Goal: Task Accomplishment & Management: Use online tool/utility

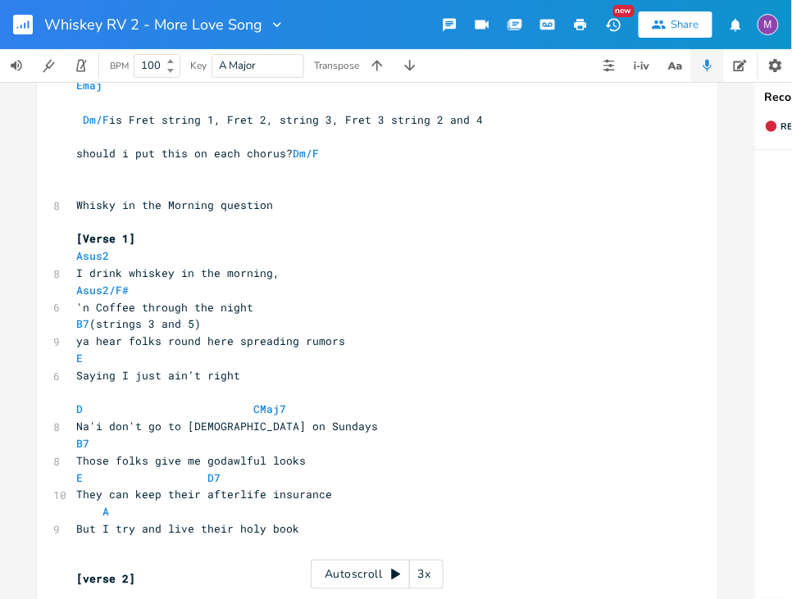
scroll to position [120, 0]
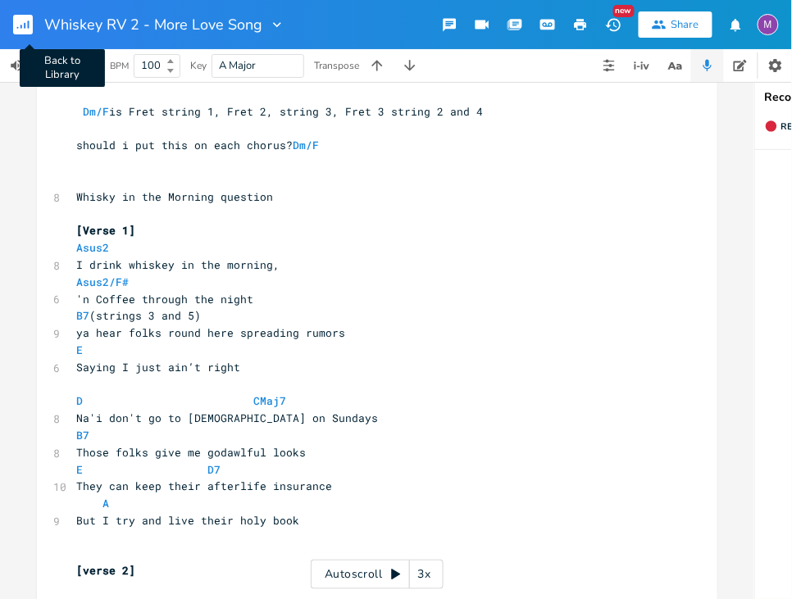
click at [27, 12] on button "Back to Library" at bounding box center [29, 24] width 33 height 39
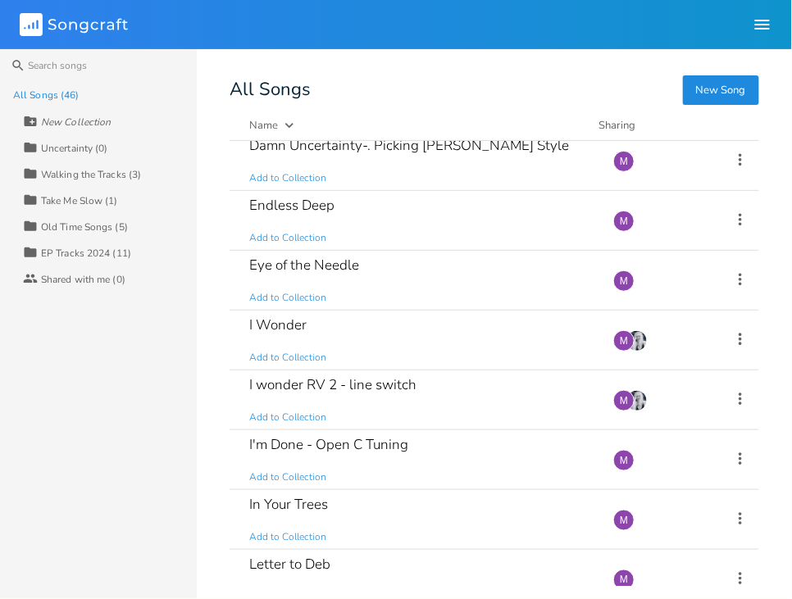
scroll to position [1382, 0]
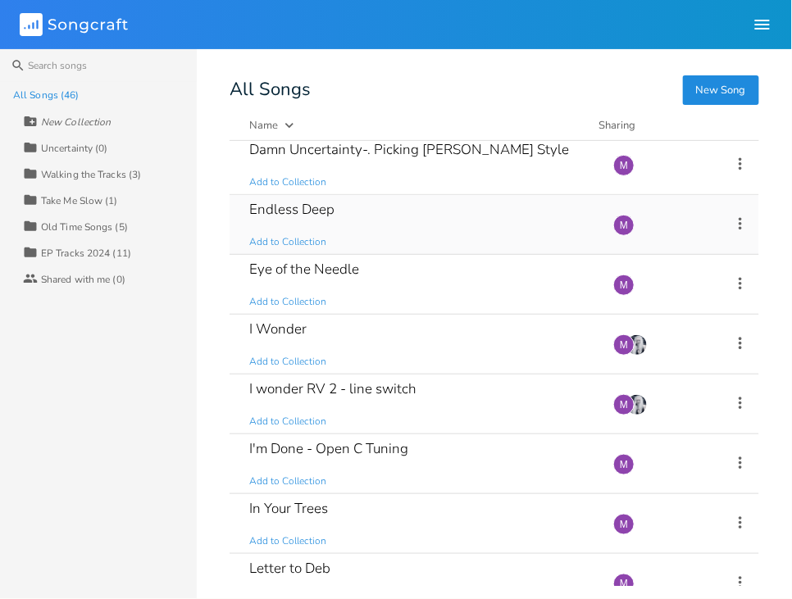
click at [284, 206] on div "Endless Deep" at bounding box center [291, 209] width 85 height 14
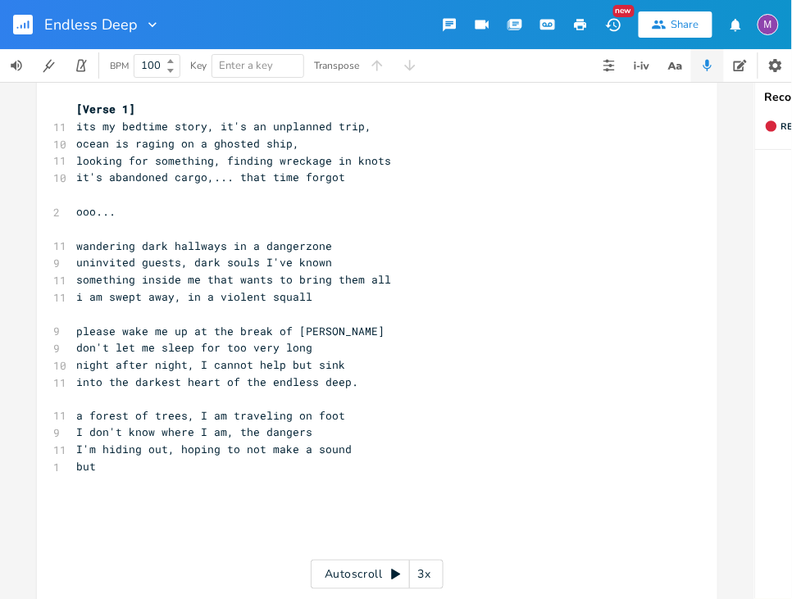
scroll to position [18, 0]
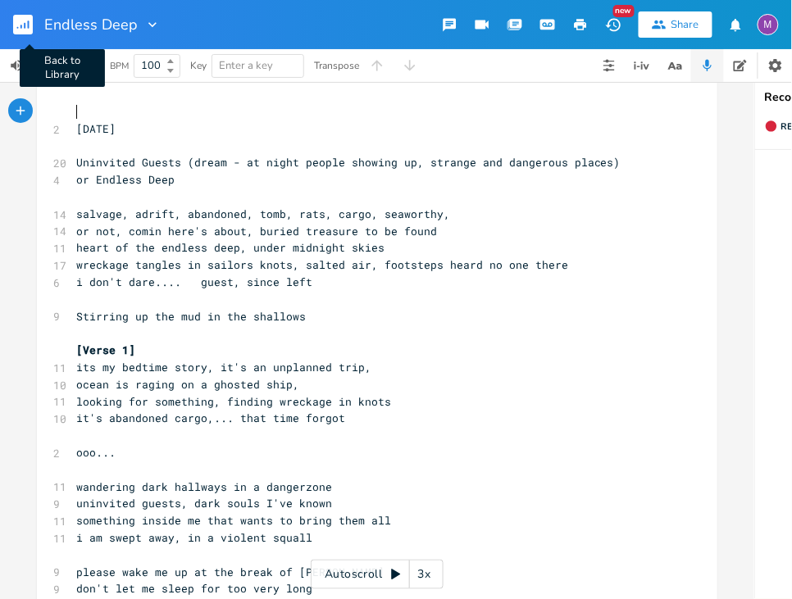
click at [25, 24] on rect "button" at bounding box center [23, 25] width 20 height 20
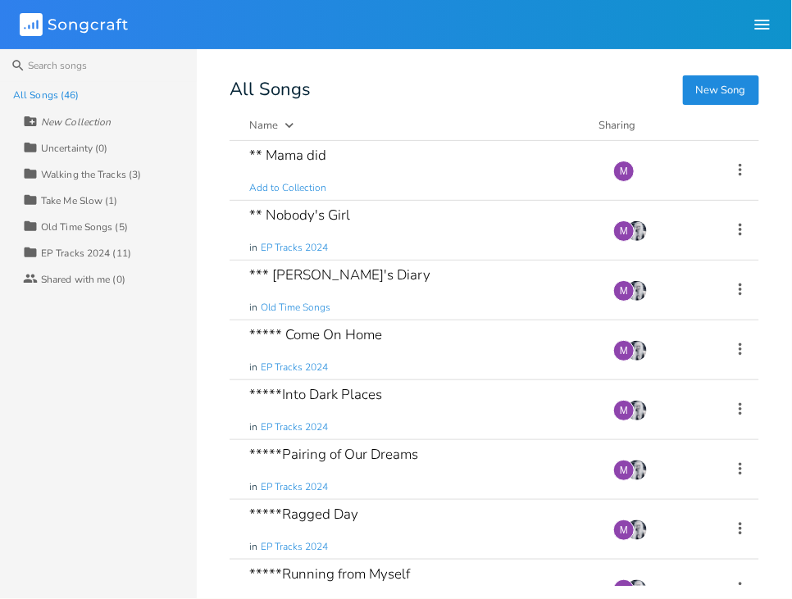
click at [37, 94] on div "All Songs (46)" at bounding box center [46, 95] width 66 height 10
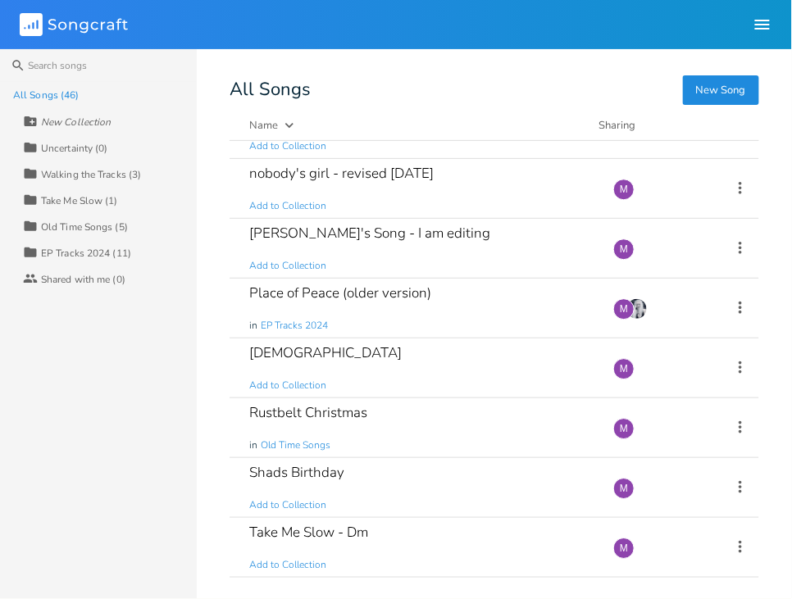
scroll to position [2289, 0]
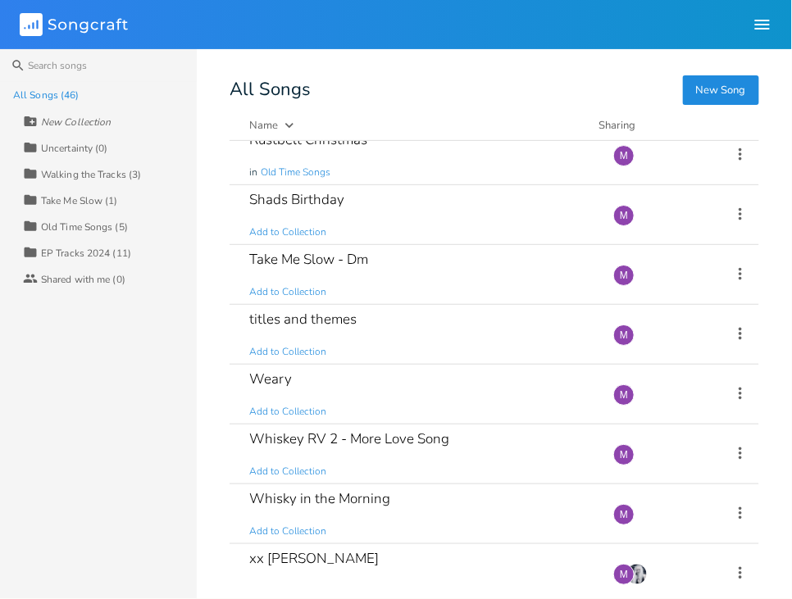
click at [470, 102] on div "New Song All Songs Name Demo Last Modified Sharing ** Mama did Add to Collectio…" at bounding box center [510, 334] width 562 height 504
click at [352, 448] on div "Whiskey RV 2 - More Love Song Add to Collection" at bounding box center [421, 454] width 344 height 59
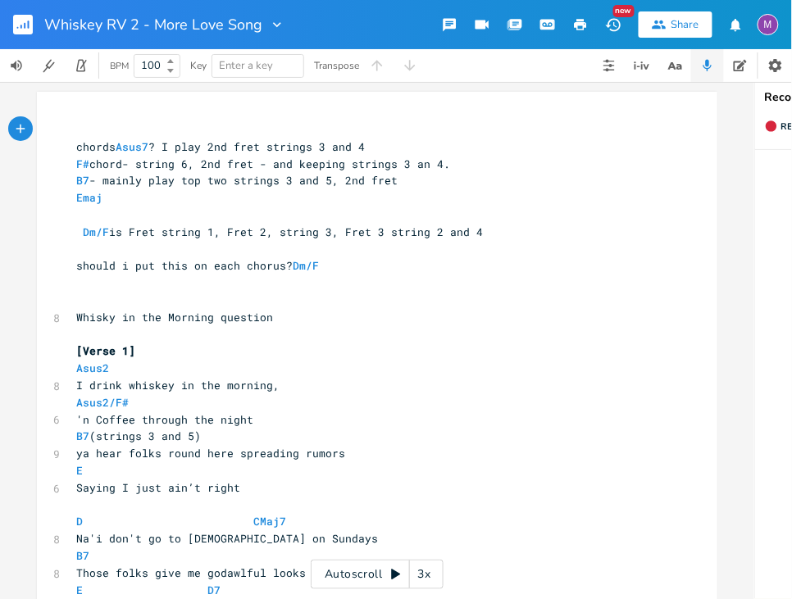
click at [398, 572] on icon at bounding box center [395, 574] width 13 height 13
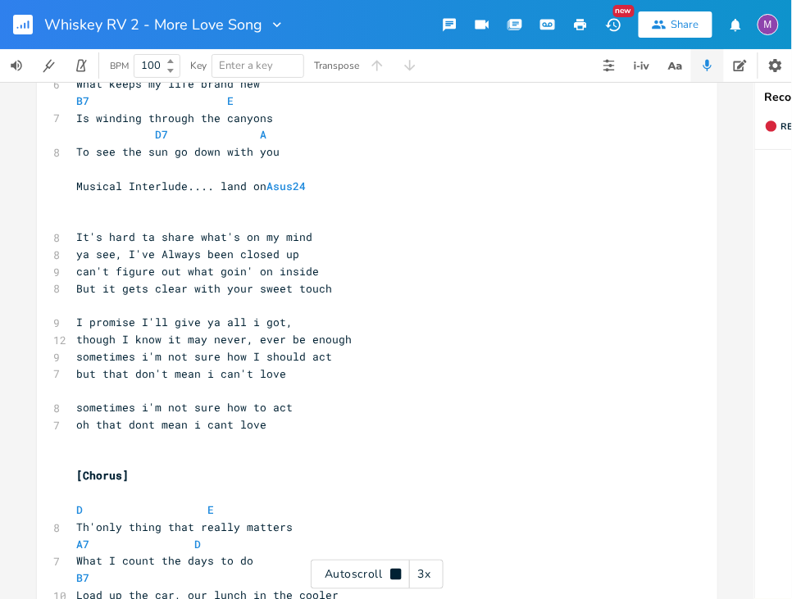
click at [399, 568] on icon at bounding box center [395, 574] width 13 height 13
click at [427, 572] on div "3x" at bounding box center [425, 575] width 30 height 30
click at [427, 572] on div "4x" at bounding box center [425, 575] width 30 height 30
click at [427, 572] on div "5x" at bounding box center [425, 575] width 30 height 30
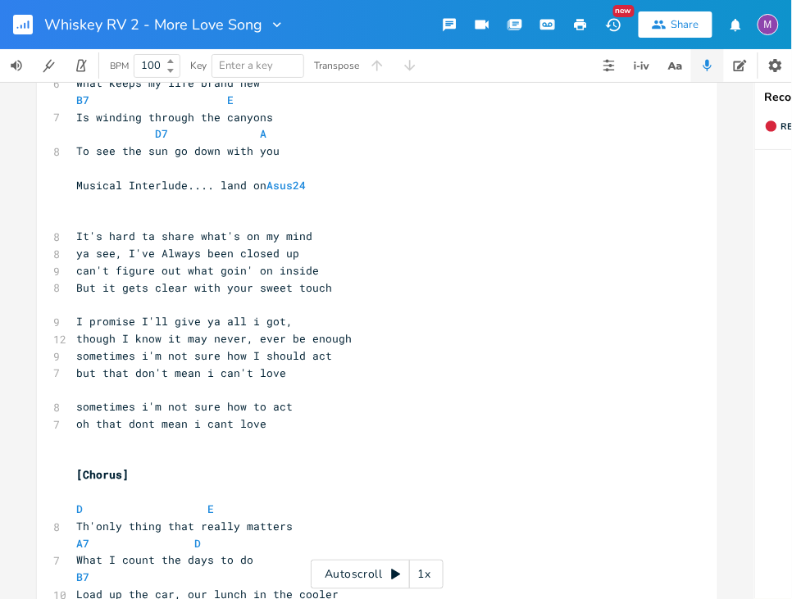
click at [427, 572] on div "1x" at bounding box center [425, 575] width 30 height 30
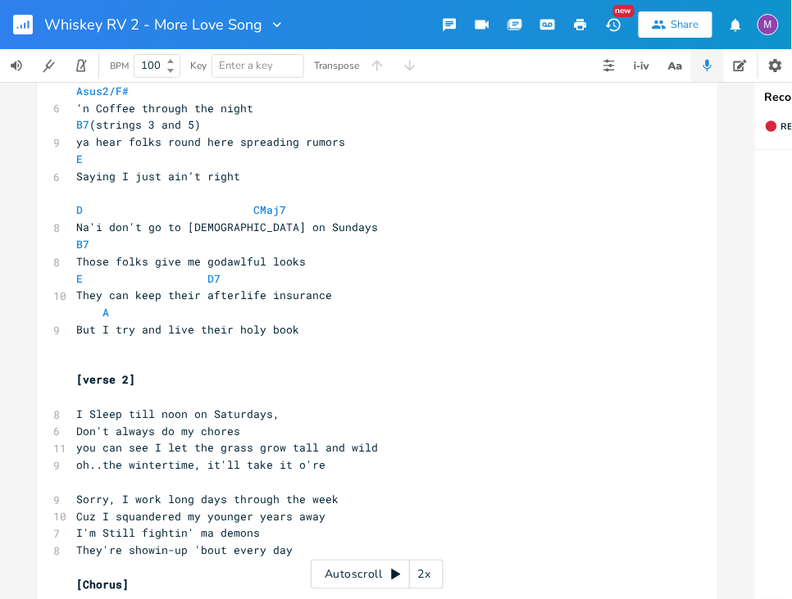
scroll to position [0, 0]
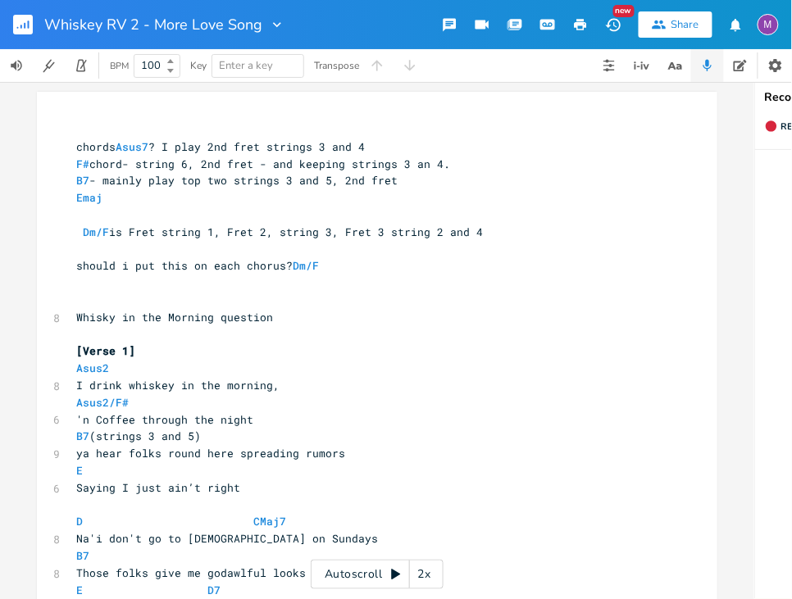
click at [396, 571] on icon at bounding box center [395, 574] width 13 height 13
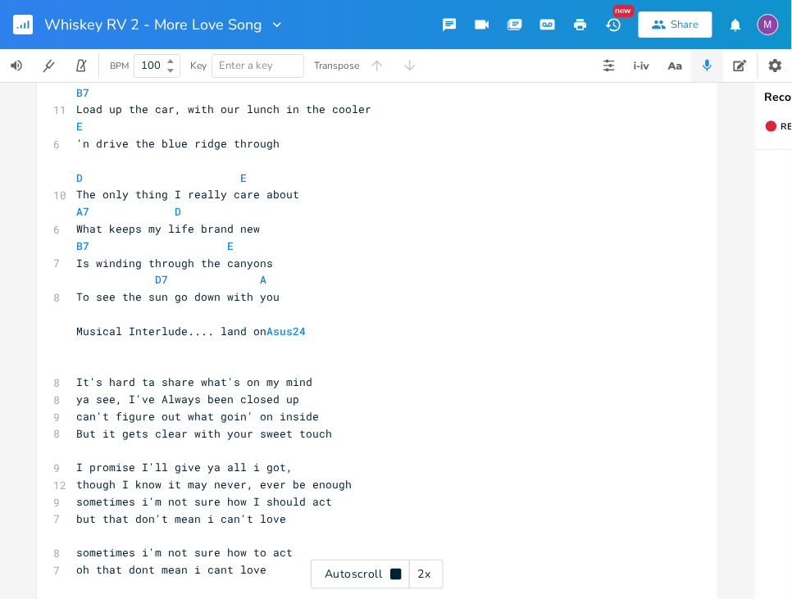
scroll to position [907, 0]
click at [396, 575] on icon at bounding box center [395, 574] width 11 height 11
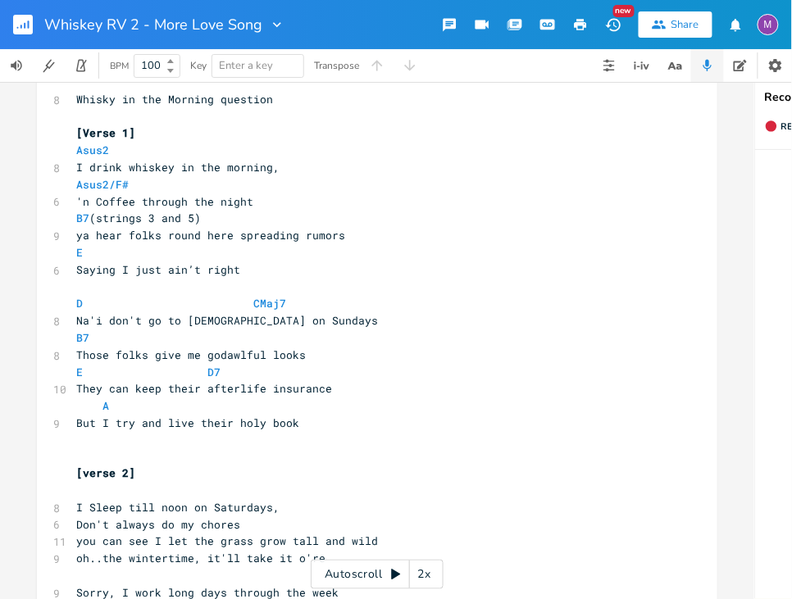
scroll to position [216, 0]
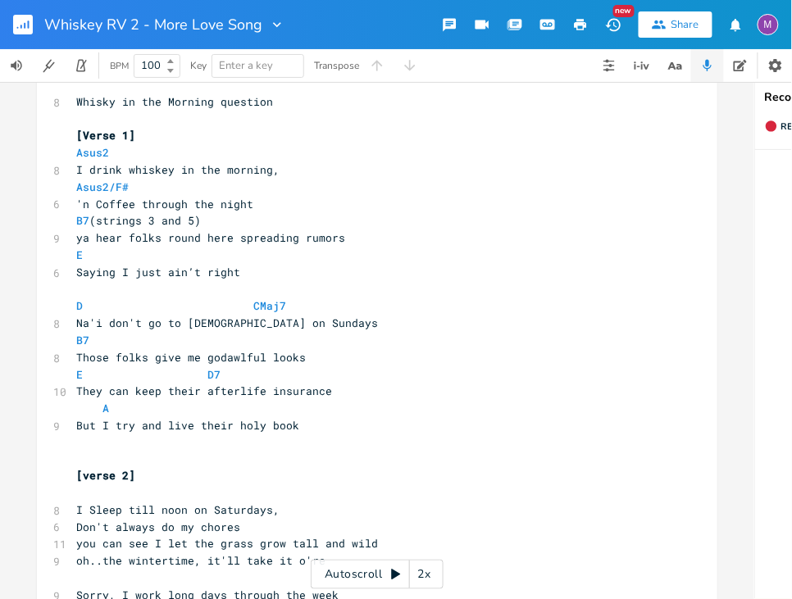
click at [389, 570] on icon at bounding box center [395, 574] width 13 height 13
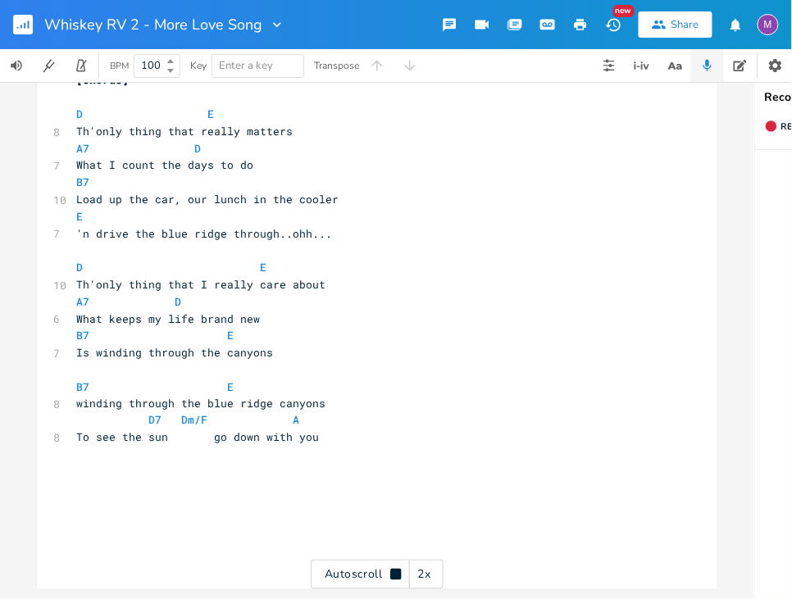
scroll to position [1456, 0]
